Goal: Navigation & Orientation: Find specific page/section

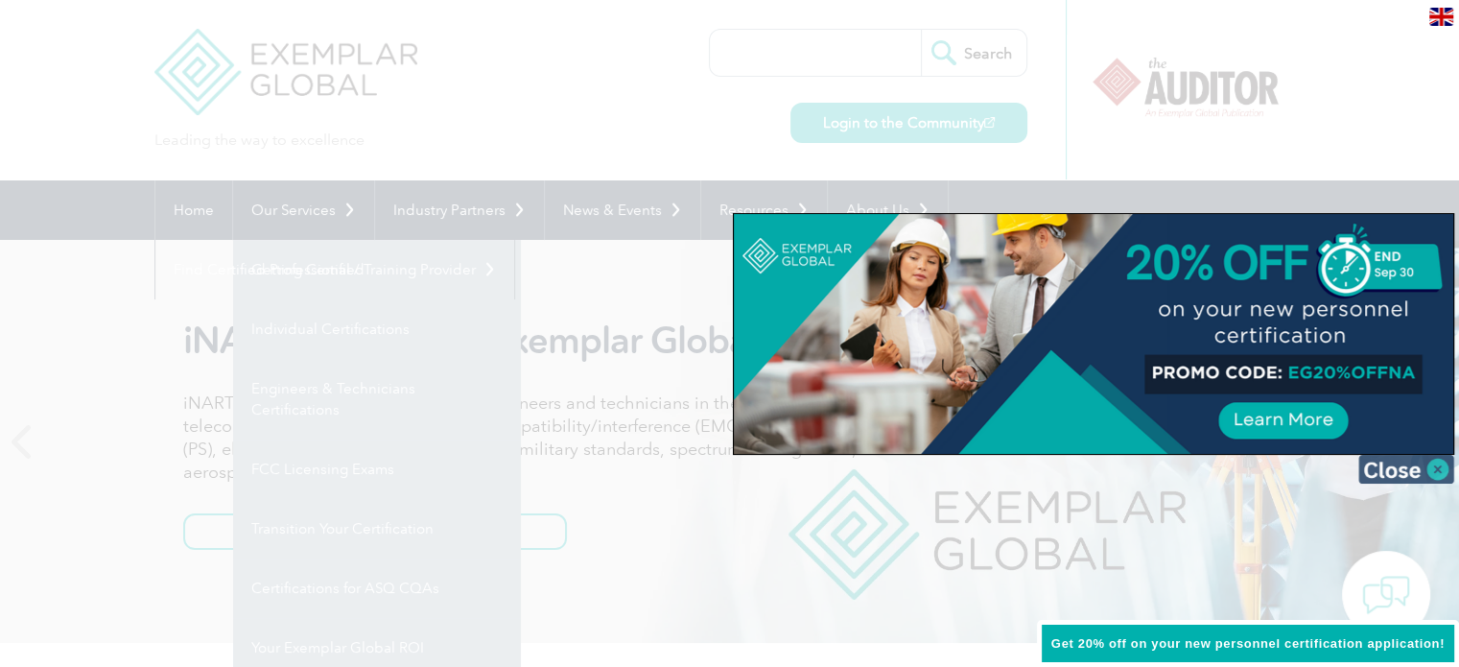
click at [1432, 462] on img at bounding box center [1406, 469] width 96 height 29
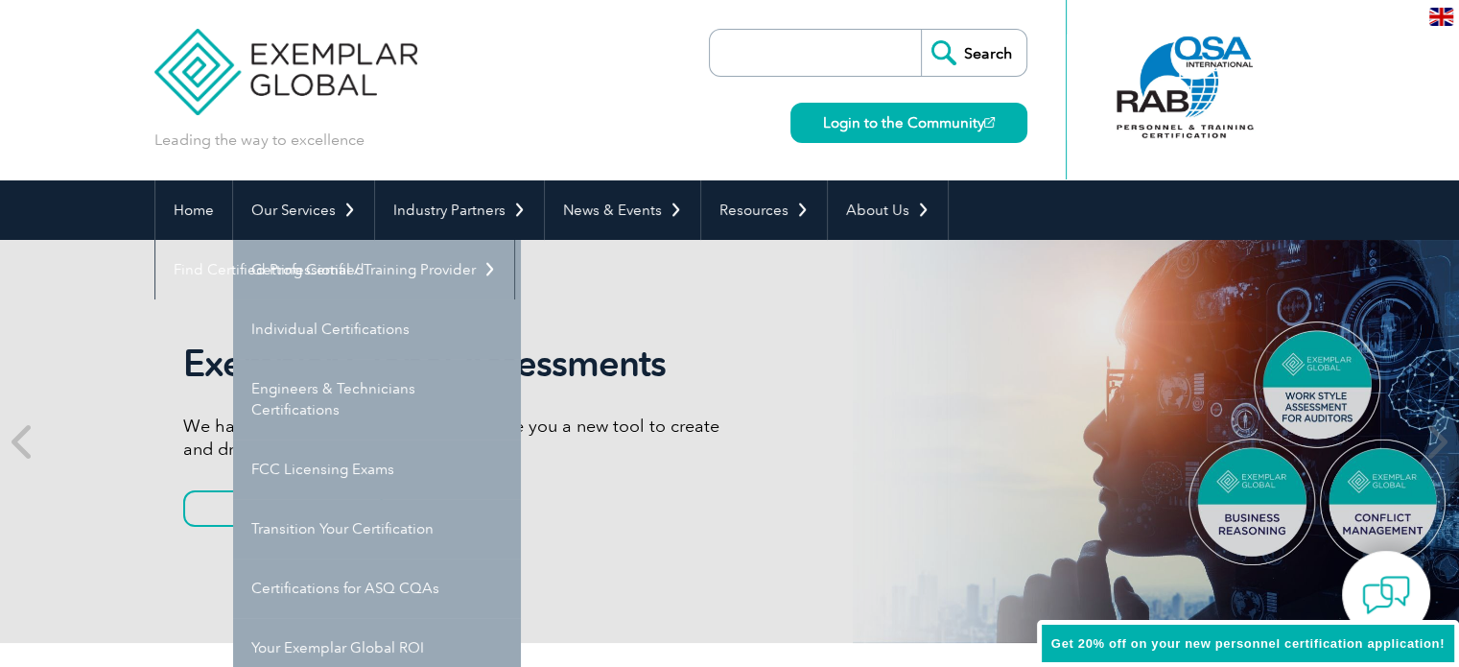
click at [478, 53] on div "Leading the way to excellence Search Login to the Community ▼" at bounding box center [729, 90] width 1151 height 180
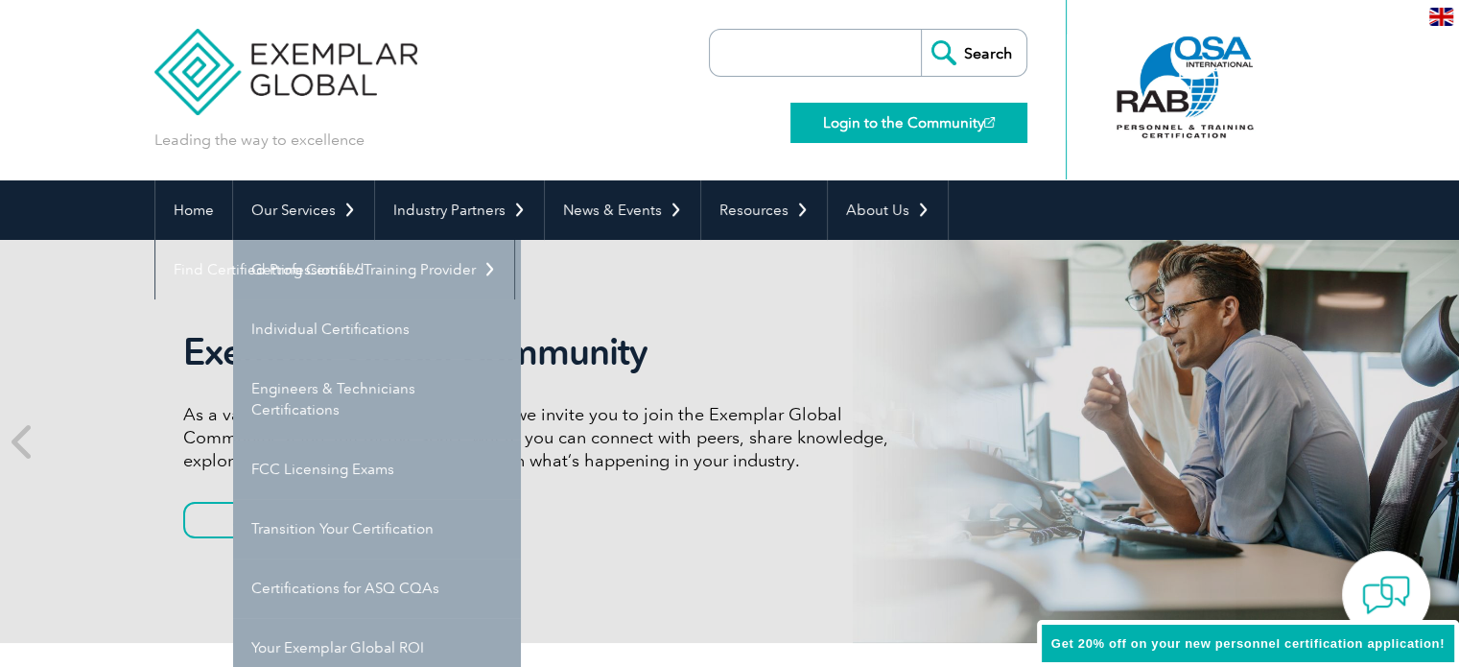
click at [917, 112] on link "Login to the Community" at bounding box center [908, 123] width 237 height 40
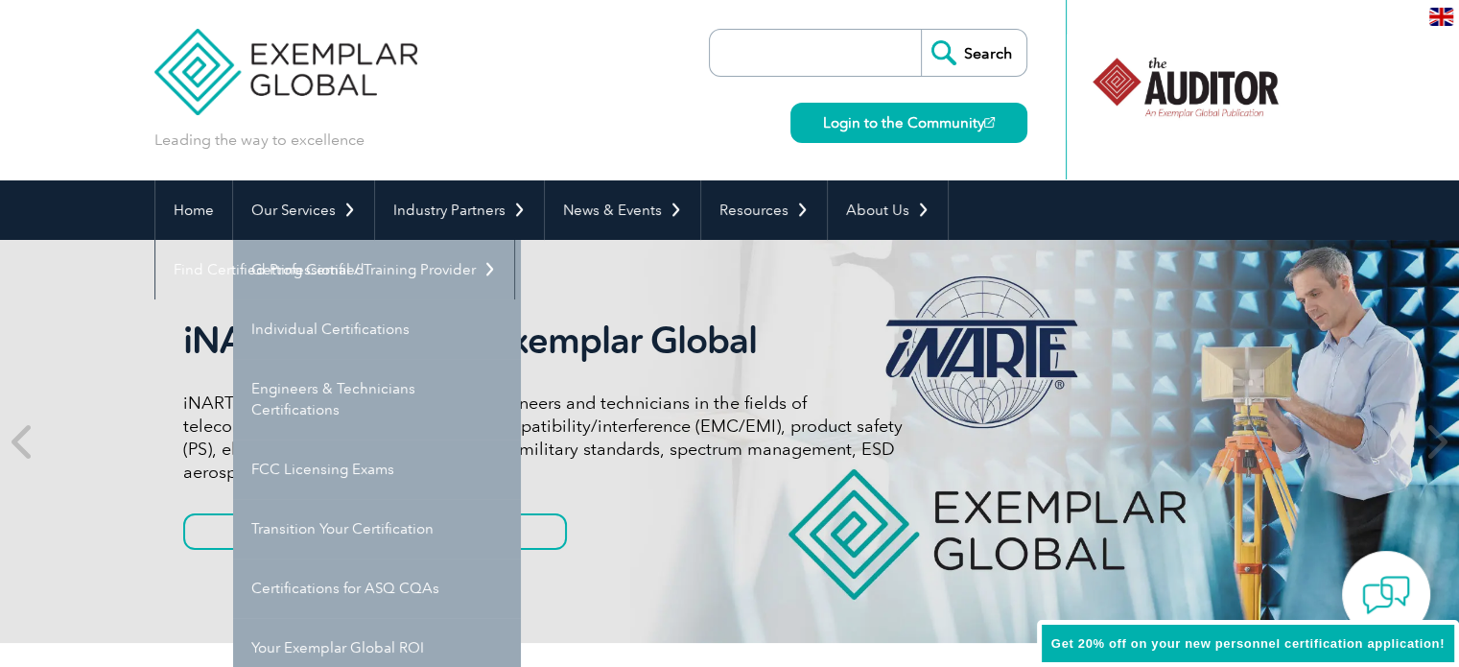
click at [584, 124] on div "Leading the way to excellence Search Login to the Community ▼" at bounding box center [729, 90] width 1151 height 180
click at [922, 124] on link "Login to the Community" at bounding box center [908, 123] width 237 height 40
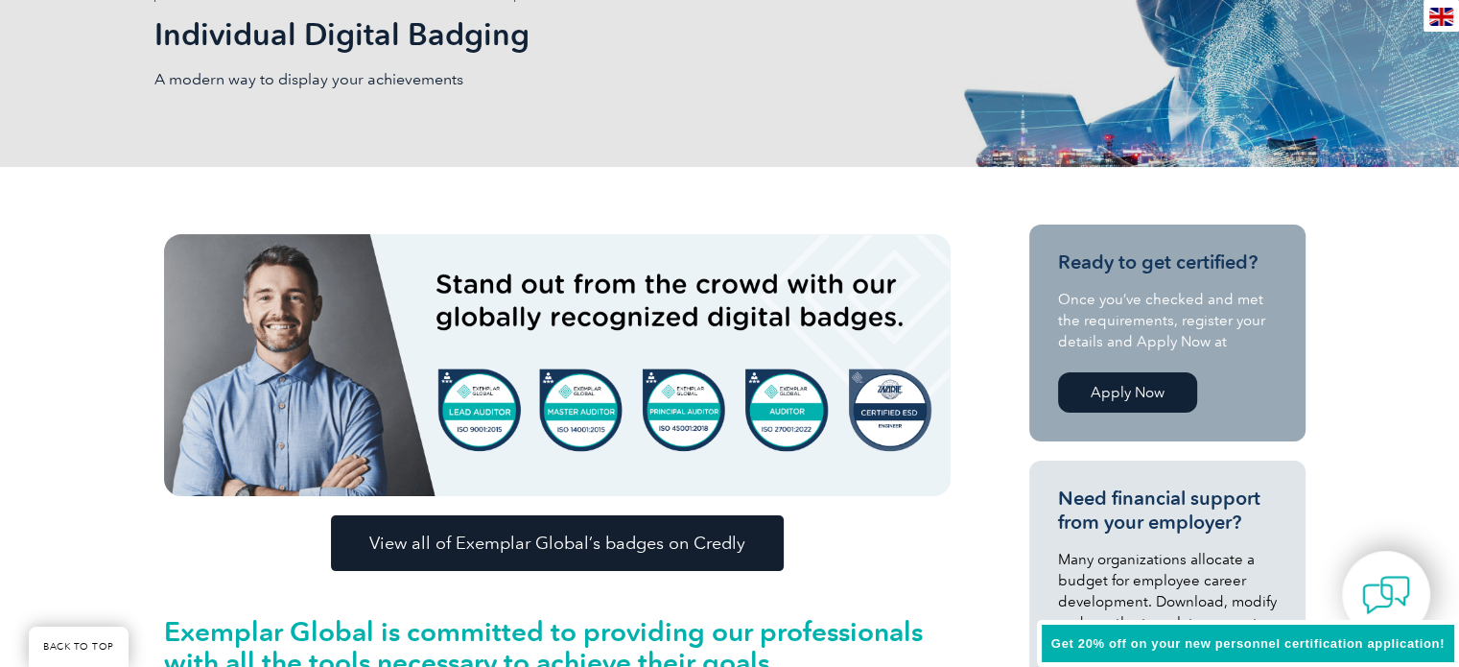
scroll to position [384, 0]
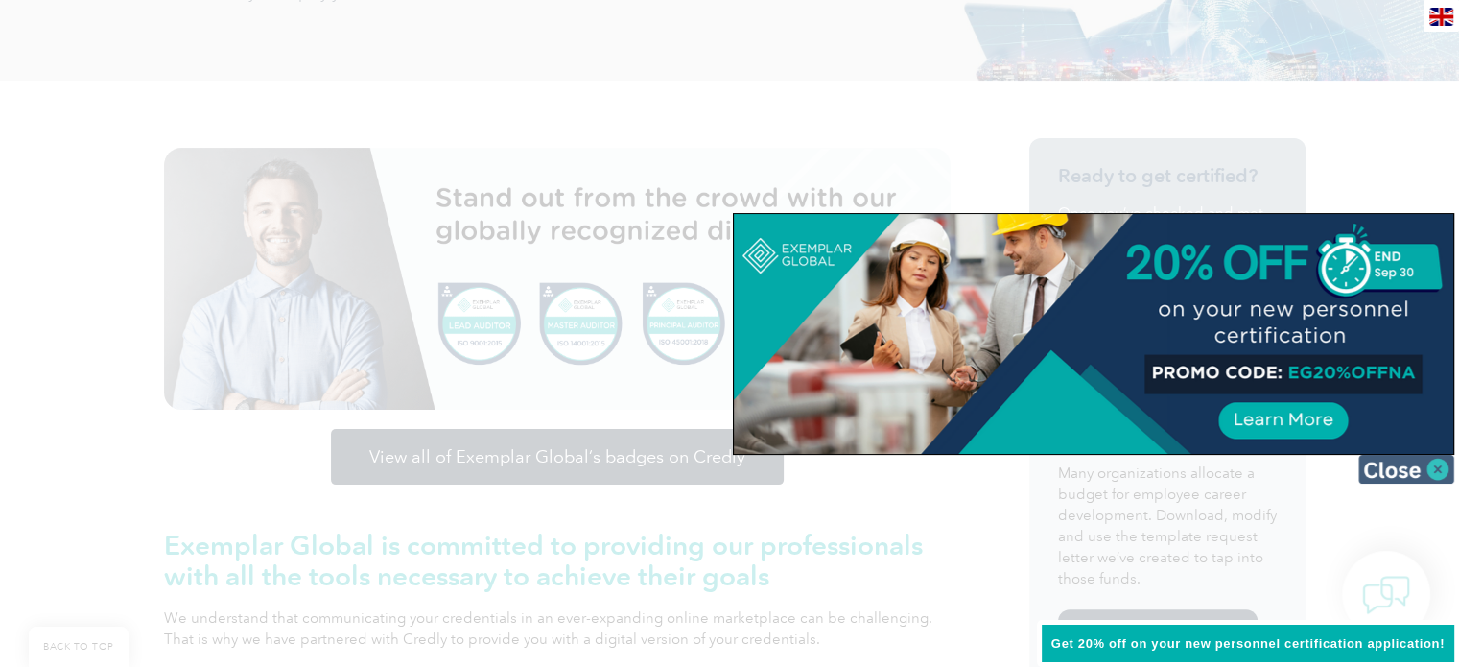
click at [1404, 467] on img at bounding box center [1406, 469] width 96 height 29
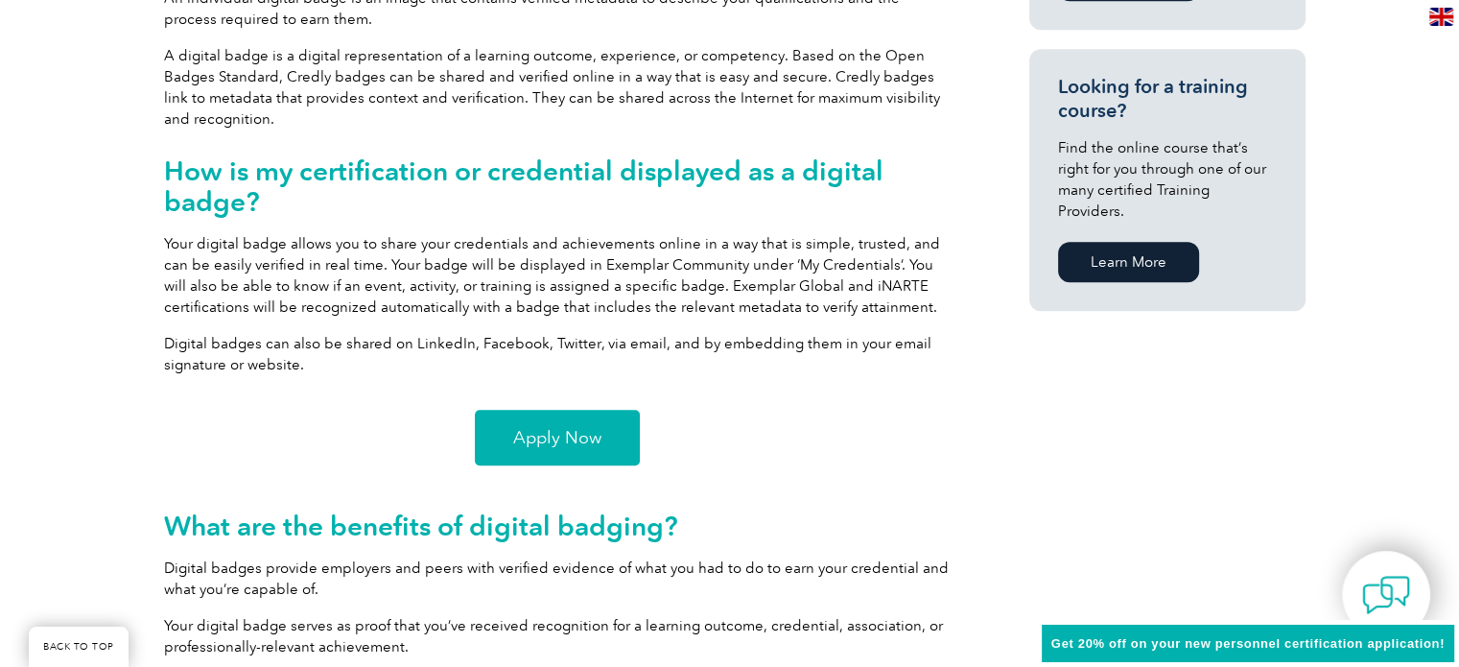
scroll to position [1343, 0]
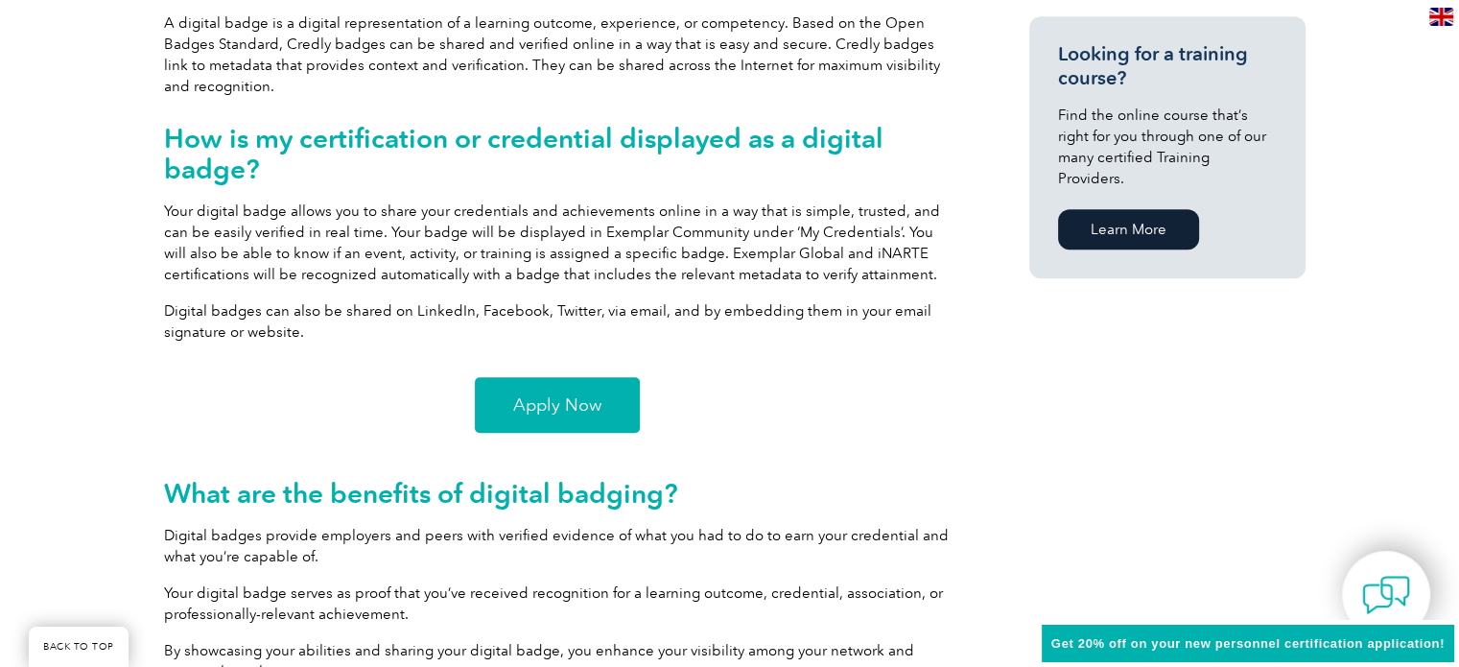
click at [573, 416] on link "Apply Now" at bounding box center [557, 405] width 165 height 56
click at [541, 410] on span "Apply Now" at bounding box center [557, 404] width 88 height 17
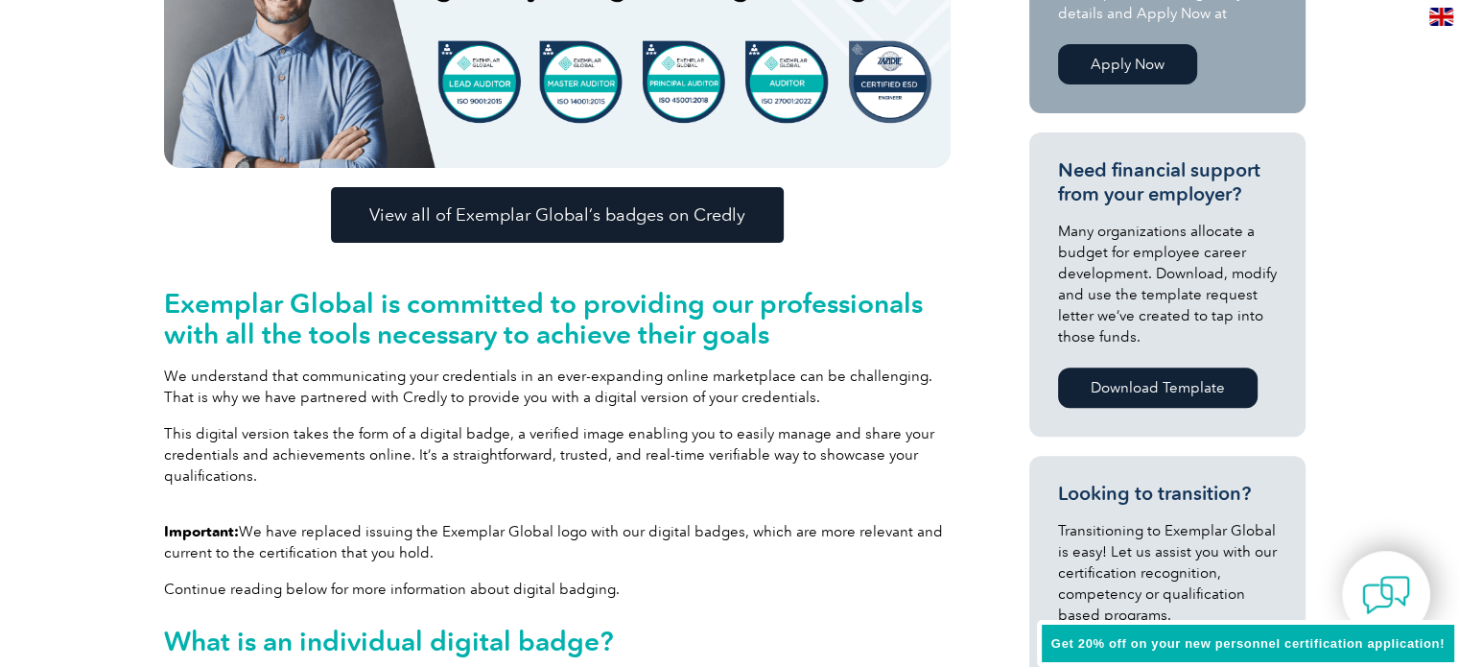
scroll to position [0, 0]
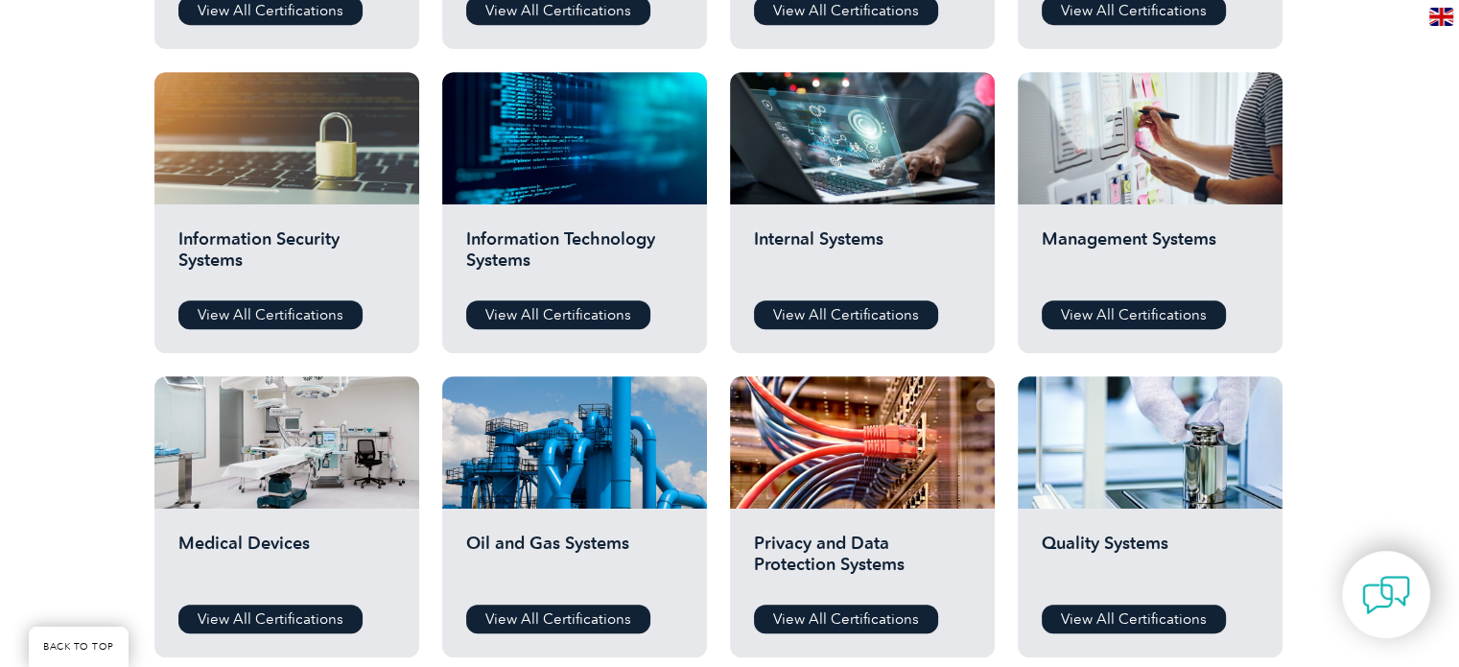
scroll to position [1151, 0]
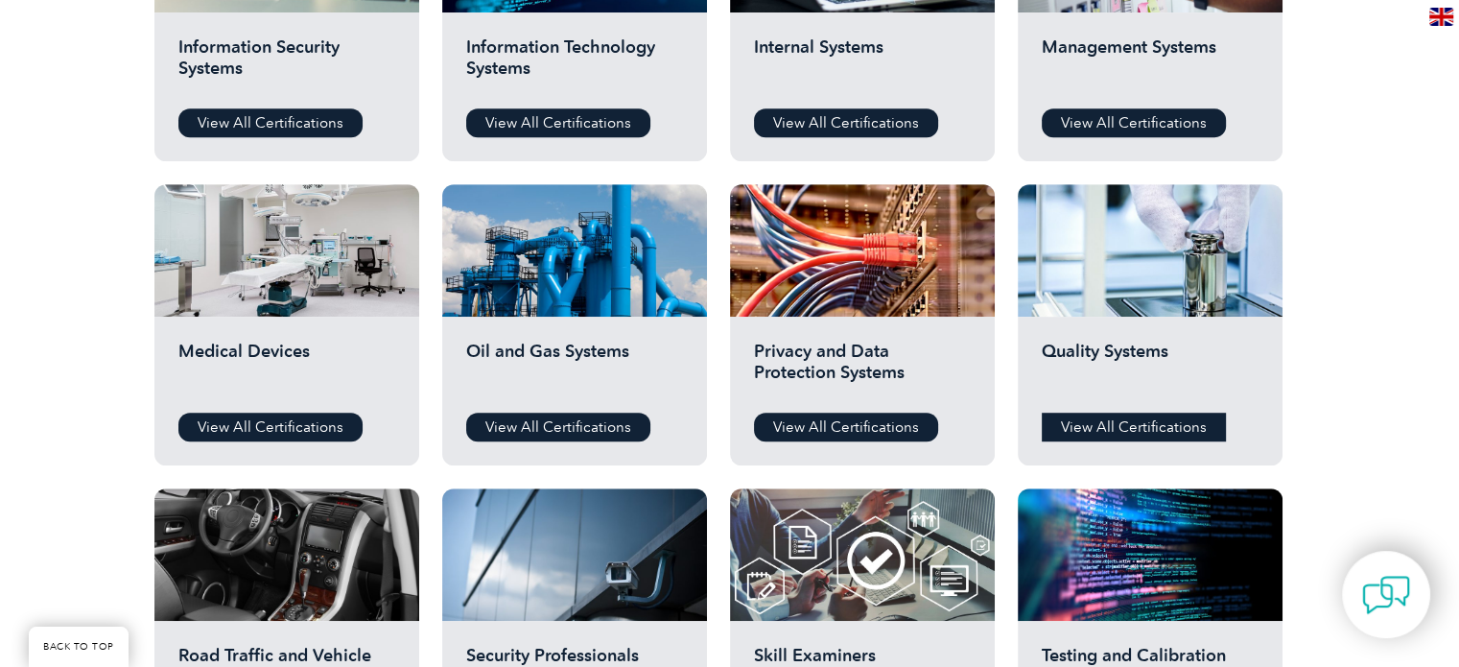
click at [1122, 432] on link "View All Certifications" at bounding box center [1134, 426] width 184 height 29
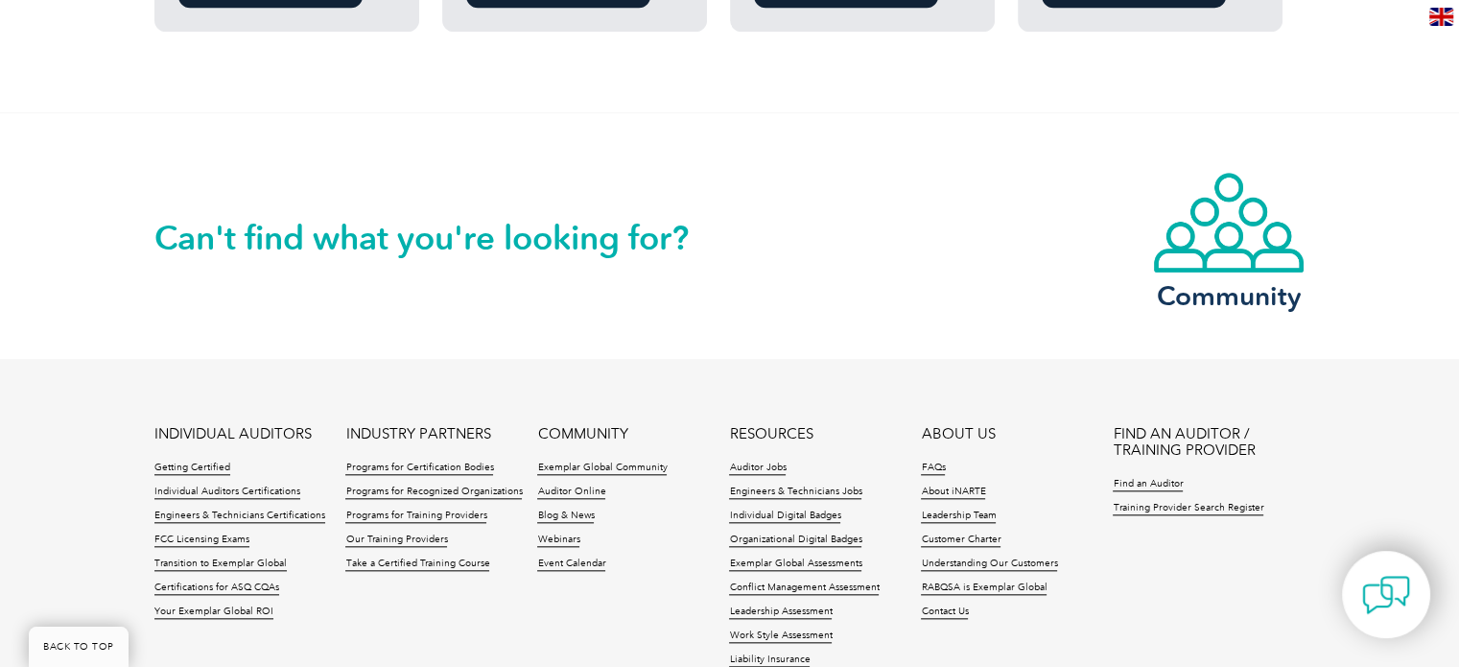
scroll to position [1918, 0]
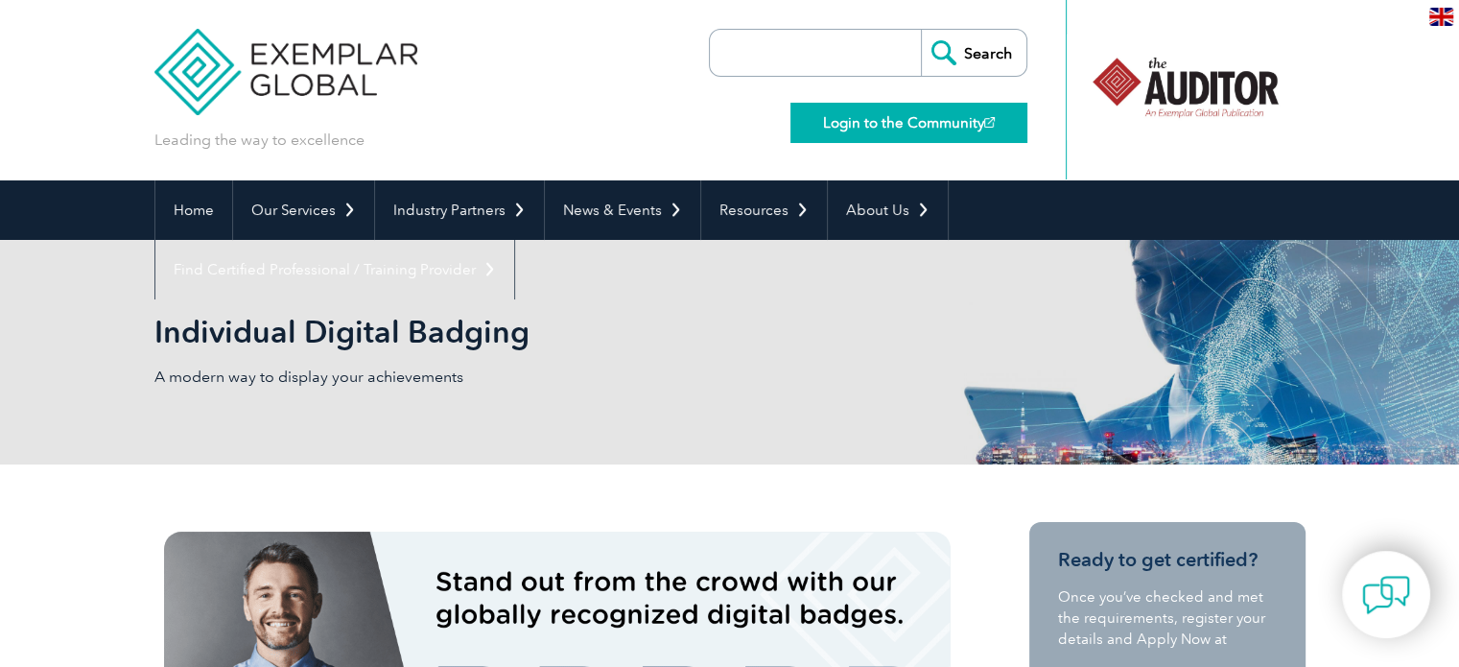
click at [878, 130] on link "Login to the Community" at bounding box center [908, 123] width 237 height 40
